Goal: Information Seeking & Learning: Compare options

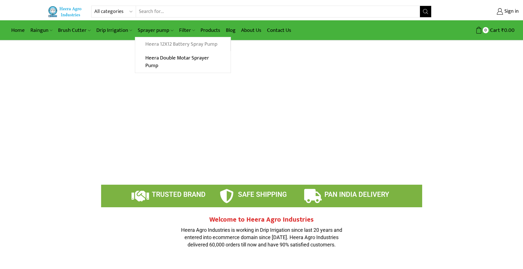
click at [161, 45] on link "Heera 12X12 Battery Spray Pump" at bounding box center [182, 44] width 95 height 14
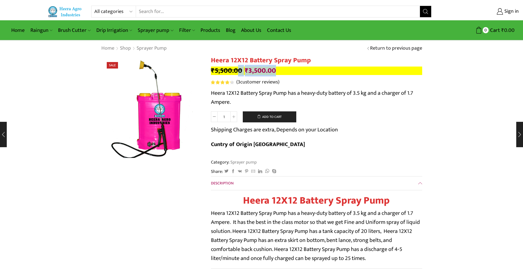
drag, startPoint x: 261, startPoint y: 71, endPoint x: 237, endPoint y: 70, distance: 24.8
click at [237, 70] on p "₹ 5,500.00 Original price was: ₹5,500.00. ₹ 3,500.00 Current price is: ₹3,500.0…" at bounding box center [316, 70] width 211 height 8
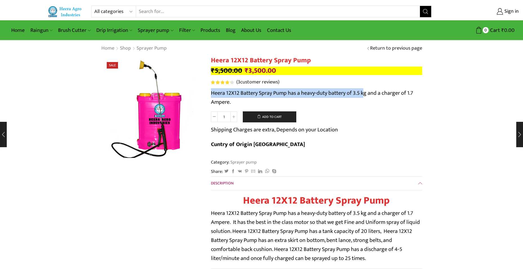
drag, startPoint x: 209, startPoint y: 94, endPoint x: 368, endPoint y: 97, distance: 158.4
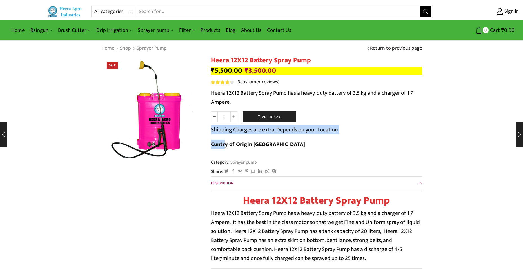
drag, startPoint x: 210, startPoint y: 132, endPoint x: 352, endPoint y: 129, distance: 141.8
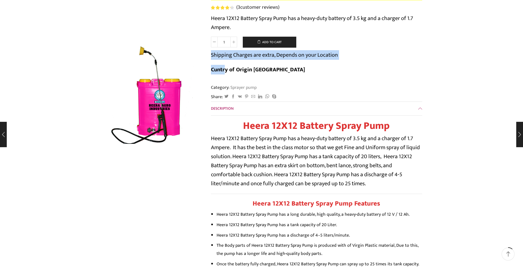
scroll to position [85, 0]
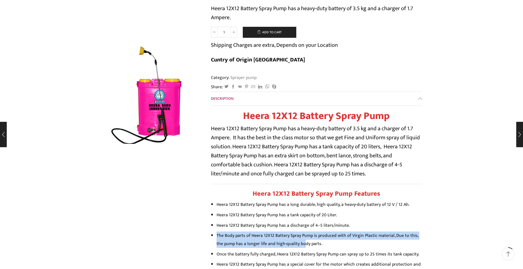
drag, startPoint x: 217, startPoint y: 220, endPoint x: 295, endPoint y: 229, distance: 78.0
click at [295, 231] on li "The Body parts of Heera 12X12 Battery Spray Pump is produced with of Virgin Pla…" at bounding box center [320, 239] width 206 height 16
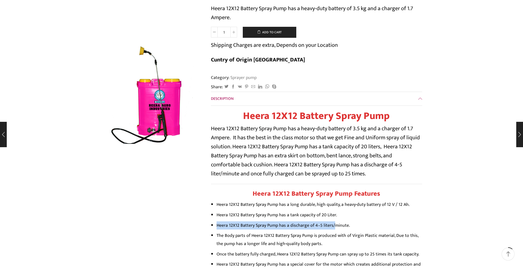
drag, startPoint x: 216, startPoint y: 211, endPoint x: 332, endPoint y: 212, distance: 115.8
click at [332, 221] on li "Heera 12X12 Battery Spray Pump has a discharge of 4–5 liters/minute." at bounding box center [320, 225] width 206 height 8
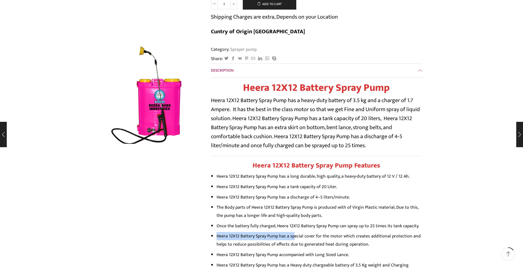
drag, startPoint x: 216, startPoint y: 221, endPoint x: 293, endPoint y: 220, distance: 77.2
click at [293, 220] on ul "Heera 12X12 Battery Spray Pump has a long durable, high quality, a heavy-duty b…" at bounding box center [316, 257] width 211 height 170
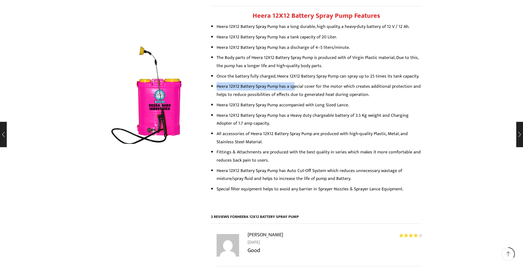
scroll to position [254, 0]
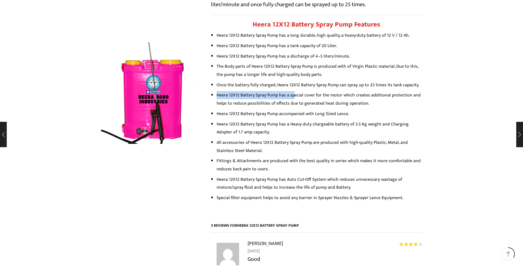
click at [167, 124] on img at bounding box center [142, 79] width 141 height 141
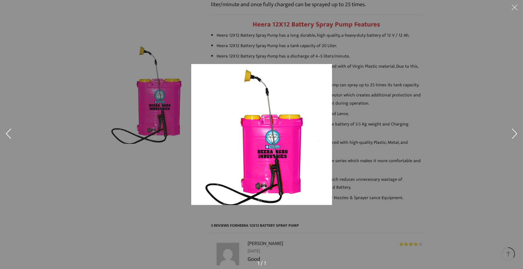
click at [99, 152] on div at bounding box center [261, 134] width 523 height 269
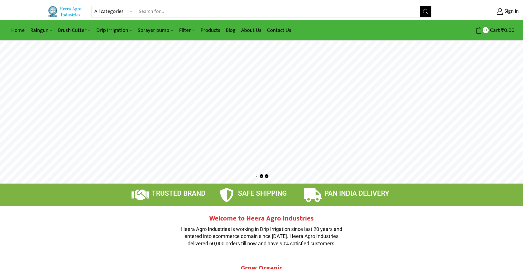
drag, startPoint x: 321, startPoint y: 127, endPoint x: 96, endPoint y: 108, distance: 226.2
click at [96, 108] on rs-layer at bounding box center [261, 112] width 523 height 143
drag, startPoint x: 410, startPoint y: 131, endPoint x: 0, endPoint y: 85, distance: 412.5
drag, startPoint x: 287, startPoint y: 192, endPoint x: 226, endPoint y: 191, distance: 61.4
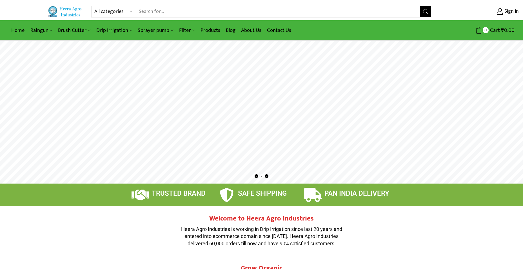
click at [226, 191] on div "SAFE SHIPPING" at bounding box center [262, 195] width 84 height 14
drag, startPoint x: 226, startPoint y: 191, endPoint x: 256, endPoint y: 200, distance: 31.7
click at [256, 200] on div "SAFE SHIPPING" at bounding box center [270, 194] width 65 height 11
drag, startPoint x: 494, startPoint y: 127, endPoint x: 97, endPoint y: 143, distance: 397.9
click at [97, 143] on rs-layer at bounding box center [261, 112] width 523 height 143
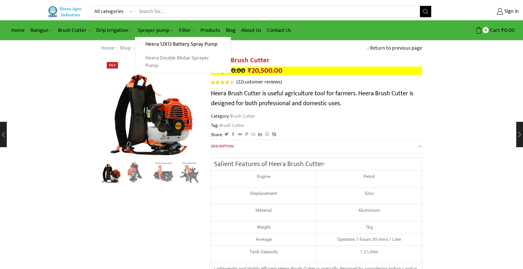
click at [154, 62] on link "Heera Double Motar Sprayer Pump" at bounding box center [182, 62] width 95 height 22
click at [185, 56] on link "Heera Double Motar Sprayer Pump" at bounding box center [182, 62] width 95 height 22
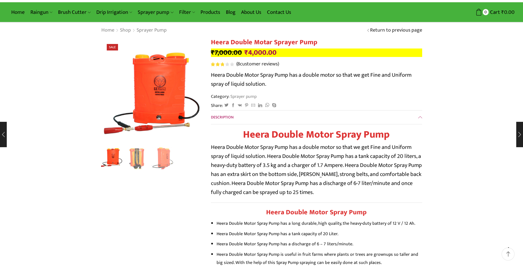
scroll to position [28, 0]
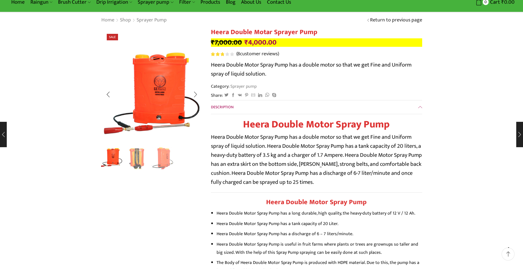
click at [110, 156] on img "1 / 3" at bounding box center [111, 157] width 23 height 23
click at [134, 157] on img "2 / 3" at bounding box center [137, 157] width 23 height 23
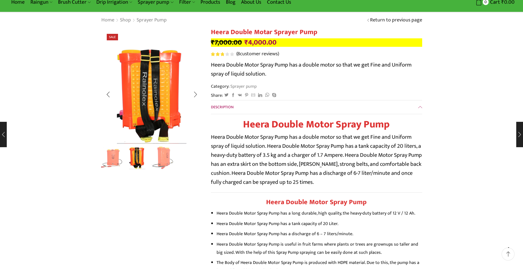
click at [161, 158] on img "3 / 3" at bounding box center [163, 157] width 23 height 23
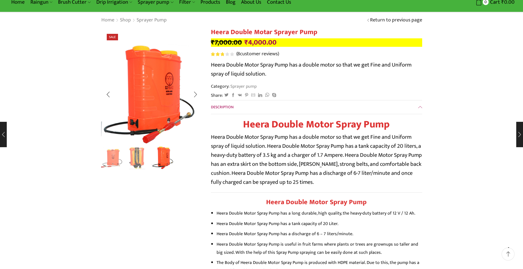
click at [142, 158] on img "2 / 3" at bounding box center [137, 157] width 23 height 23
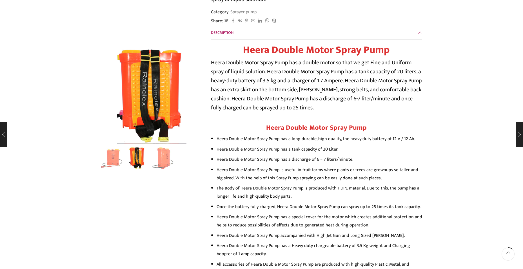
scroll to position [113, 0]
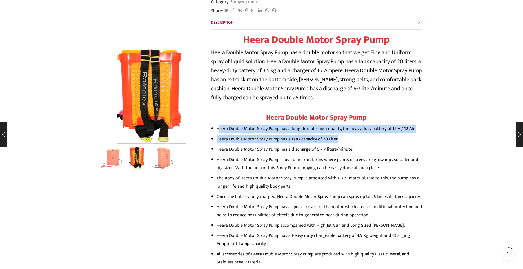
drag, startPoint x: 219, startPoint y: 128, endPoint x: 360, endPoint y: 137, distance: 141.7
click at [360, 137] on ul "Heera Double Motor Spray Pump has a long durable, high quality, the heavy-duty …" at bounding box center [316, 223] width 211 height 197
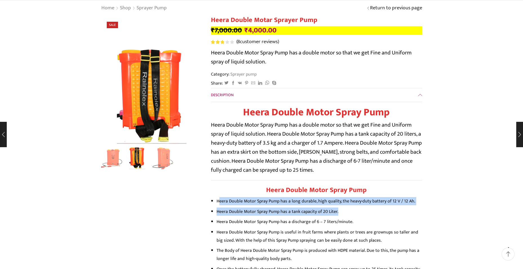
scroll to position [0, 0]
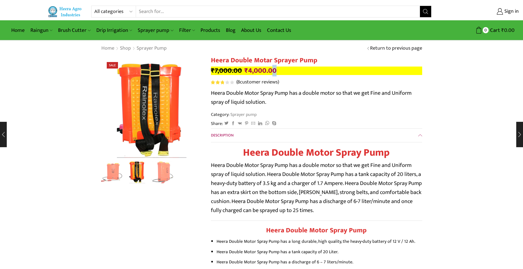
drag, startPoint x: 279, startPoint y: 70, endPoint x: 272, endPoint y: 70, distance: 6.8
click at [272, 70] on p "₹ 7,000.00 Original price was: ₹7,000.00. ₹ 4,000.00 Current price is: ₹4,000.0…" at bounding box center [316, 70] width 211 height 8
click at [208, 30] on link "Products" at bounding box center [210, 30] width 25 height 13
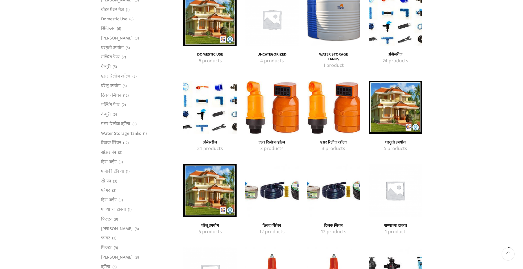
scroll to position [85, 0]
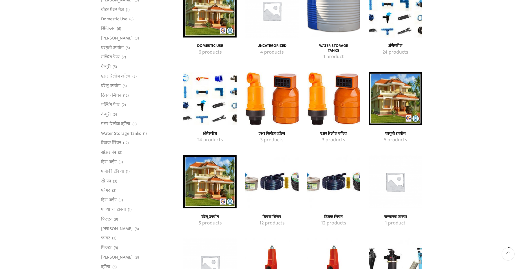
click at [203, 108] on img "Visit product category अ‍ॅसेसरीज" at bounding box center [209, 98] width 53 height 53
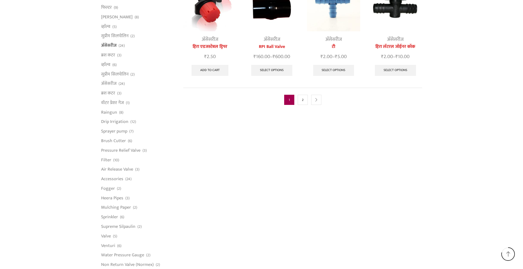
scroll to position [310, 0]
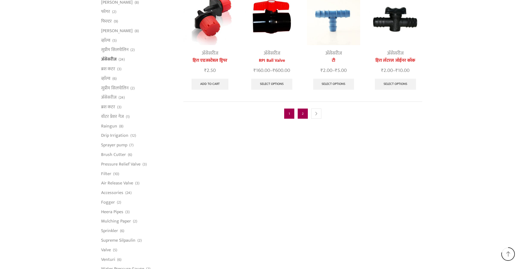
click at [301, 108] on link "2" at bounding box center [303, 113] width 10 height 10
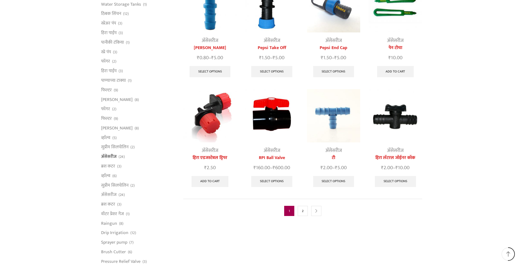
scroll to position [197, 0]
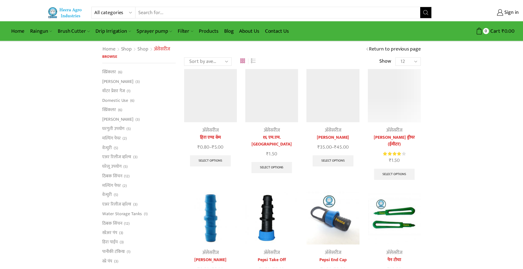
scroll to position [197, 0]
